Goal: Task Accomplishment & Management: Use online tool/utility

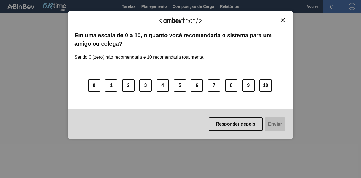
click at [251, 126] on button "Responder depois" at bounding box center [236, 124] width 54 height 14
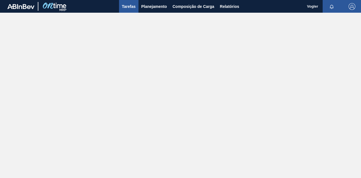
click at [132, 5] on span "Tarefas" at bounding box center [129, 6] width 14 height 7
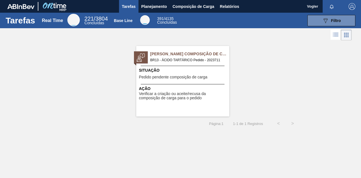
click at [178, 73] on div "Situação Pedido pendente composição de carga" at bounding box center [183, 74] width 89 height 14
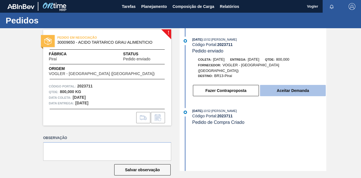
click at [299, 86] on button "Aceitar Demanda" at bounding box center [293, 90] width 66 height 11
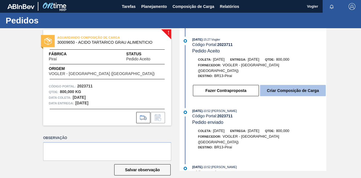
click at [290, 86] on button "Criar Composição de Carga" at bounding box center [293, 90] width 66 height 11
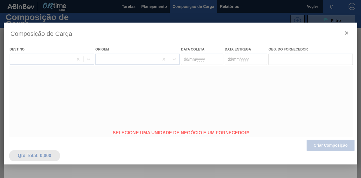
type coleta "[DATE]"
type entrega "[DATE]"
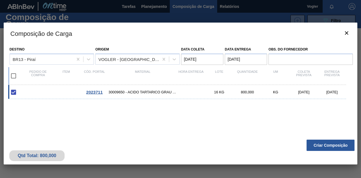
click at [205, 60] on coleta "[DATE]" at bounding box center [202, 59] width 42 height 11
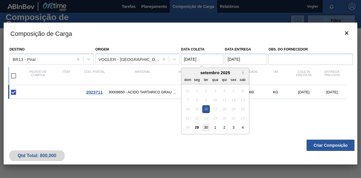
click at [207, 128] on div "30" at bounding box center [206, 128] width 8 height 8
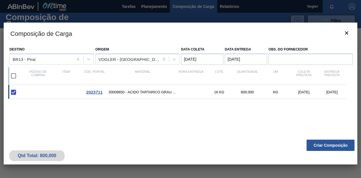
click at [205, 58] on coleta "[DATE]" at bounding box center [202, 59] width 42 height 11
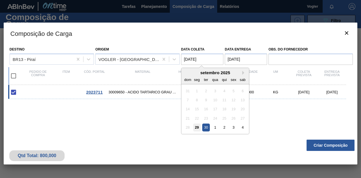
click at [197, 127] on div "29" at bounding box center [197, 128] width 8 height 8
type coleta "[DATE]"
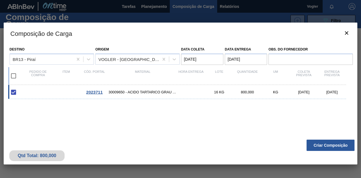
click at [250, 61] on entrega "[DATE]" at bounding box center [246, 59] width 42 height 11
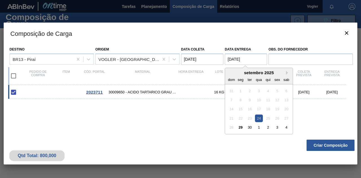
click at [248, 126] on div "30" at bounding box center [250, 128] width 8 height 8
type entrega "[DATE]"
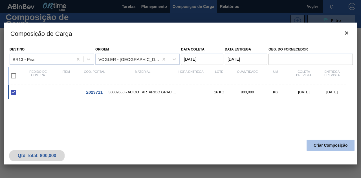
click at [330, 147] on button "Criar Composição" at bounding box center [331, 145] width 48 height 11
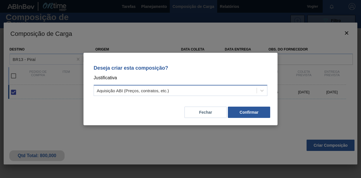
click at [205, 93] on div "Aquisição ABI (Preços, contratos, etc.)" at bounding box center [175, 91] width 163 height 8
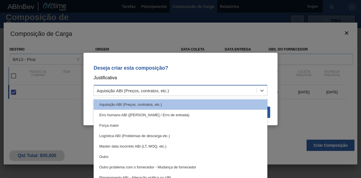
click at [205, 93] on div "Aquisição ABI (Preços, contratos, etc.)" at bounding box center [175, 91] width 163 height 8
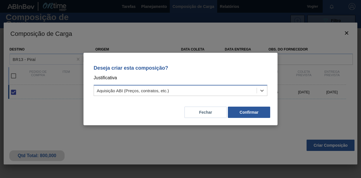
click at [180, 90] on div "Aquisição ABI (Preços, contratos, etc.)" at bounding box center [175, 91] width 163 height 8
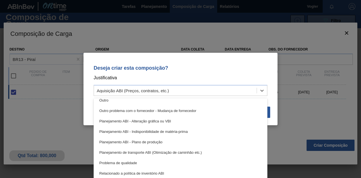
scroll to position [106, 0]
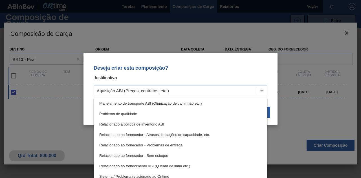
click at [157, 45] on div "Deseja criar esta composição? Justificativa option Sistema / Problema relaciona…" at bounding box center [180, 89] width 361 height 178
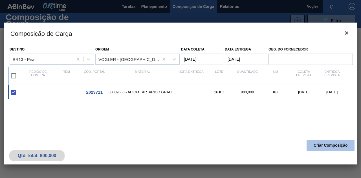
click at [334, 145] on button "Criar Composição" at bounding box center [331, 145] width 48 height 11
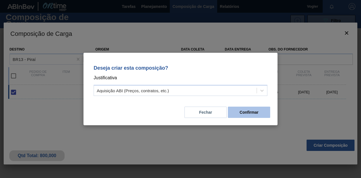
click at [251, 114] on button "Confirmar" at bounding box center [249, 112] width 42 height 11
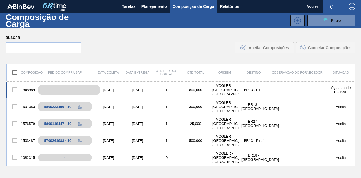
click at [65, 90] on div "-" at bounding box center [69, 90] width 62 height 10
click at [65, 89] on div "-" at bounding box center [69, 90] width 62 height 10
click at [80, 87] on div "-" at bounding box center [69, 90] width 62 height 10
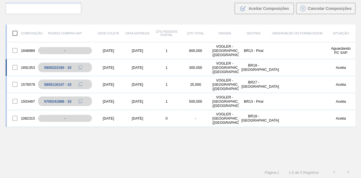
scroll to position [40, 0]
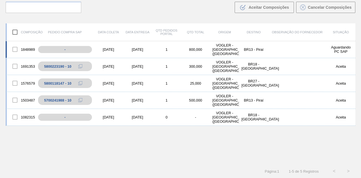
click at [340, 50] on div "Aguardando PC SAP" at bounding box center [341, 49] width 29 height 8
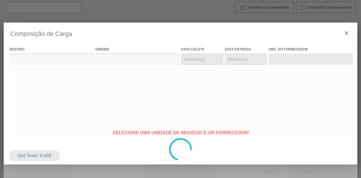
type coleta "[DATE]"
type entrega "[DATE]"
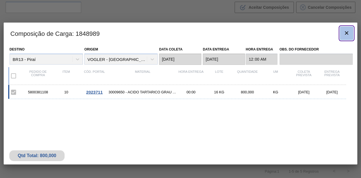
click at [346, 33] on icon "botão de ícone" at bounding box center [346, 33] width 7 height 7
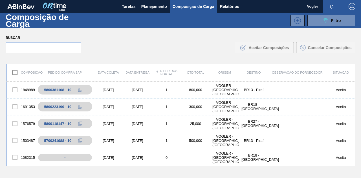
scroll to position [0, 0]
click at [82, 91] on button at bounding box center [85, 89] width 11 height 7
click at [62, 91] on div "5800381108 - 10" at bounding box center [60, 90] width 27 height 4
drag, startPoint x: 83, startPoint y: 88, endPoint x: 67, endPoint y: 87, distance: 15.8
click at [67, 87] on div "5800381108 - 10" at bounding box center [69, 90] width 62 height 12
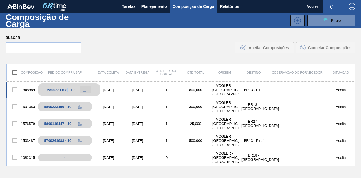
click at [84, 89] on icon at bounding box center [85, 90] width 4 height 4
click at [85, 87] on button at bounding box center [85, 89] width 11 height 7
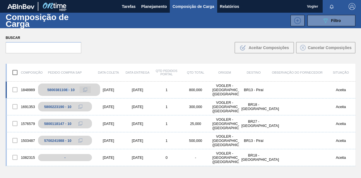
click at [85, 87] on button at bounding box center [85, 89] width 11 height 7
click at [58, 88] on div "5800381108 - 10" at bounding box center [60, 90] width 27 height 4
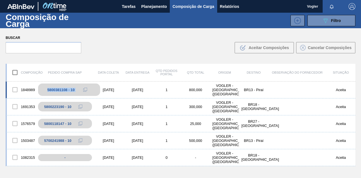
click at [58, 88] on div "5800381108 - 10" at bounding box center [60, 90] width 27 height 4
click at [14, 88] on div at bounding box center [15, 90] width 12 height 12
click at [16, 89] on div at bounding box center [15, 90] width 12 height 12
click at [91, 52] on div "Buscar .b{fill:var(--color-action-default)} Aceitar Composições Cancelar Compos…" at bounding box center [180, 43] width 361 height 31
click at [16, 91] on div at bounding box center [15, 90] width 12 height 12
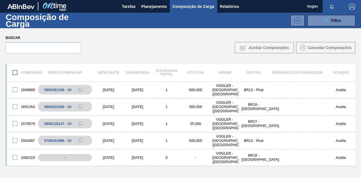
click at [14, 73] on input "checkbox" at bounding box center [15, 73] width 12 height 12
click at [15, 91] on div at bounding box center [15, 90] width 12 height 12
click at [14, 71] on input "checkbox" at bounding box center [15, 73] width 12 height 12
checkbox input "false"
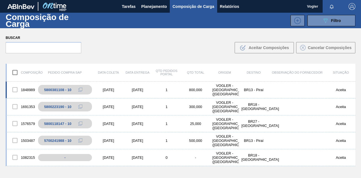
click at [17, 91] on div at bounding box center [15, 90] width 12 height 12
click at [59, 92] on div "5800381108 - 10" at bounding box center [69, 90] width 62 height 12
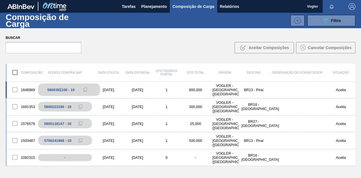
click at [59, 91] on div "5800381108 - 10" at bounding box center [60, 90] width 27 height 4
click at [84, 88] on icon at bounding box center [85, 90] width 4 height 4
click at [188, 56] on div "Buscar .b{fill:var(--color-action-default)} Aceitar Composições Cancelar Compos…" at bounding box center [180, 43] width 361 height 31
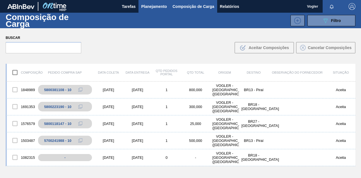
click at [155, 4] on span "Planejamento" at bounding box center [154, 6] width 26 height 7
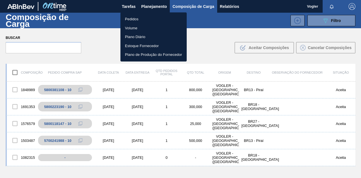
click at [139, 19] on li "Pedidos" at bounding box center [154, 19] width 66 height 9
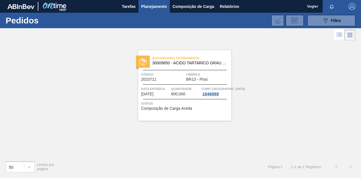
click at [177, 62] on span "30009650 - ACIDO TARTARICO GRAU ALIMENTICIO" at bounding box center [189, 63] width 75 height 4
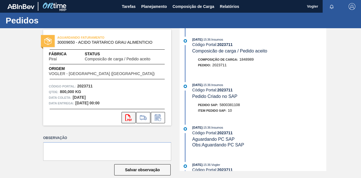
click at [129, 117] on icon at bounding box center [128, 117] width 6 height 7
